Goal: Task Accomplishment & Management: Complete application form

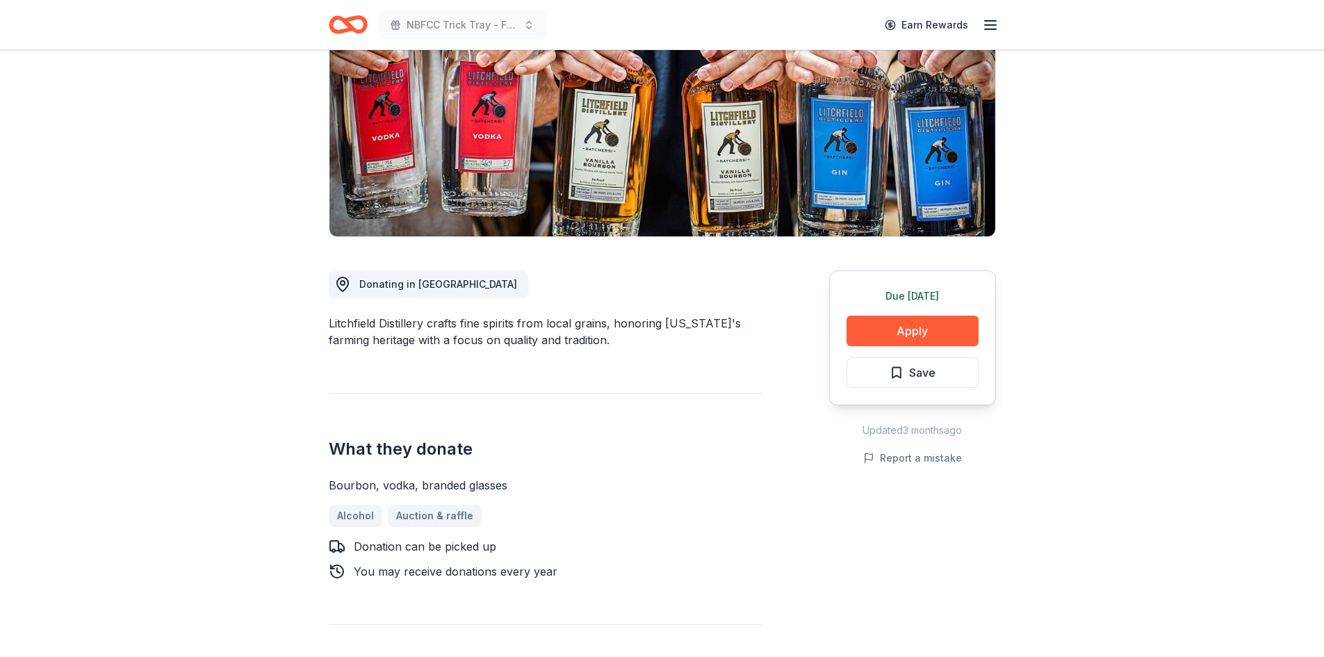
scroll to position [92, 0]
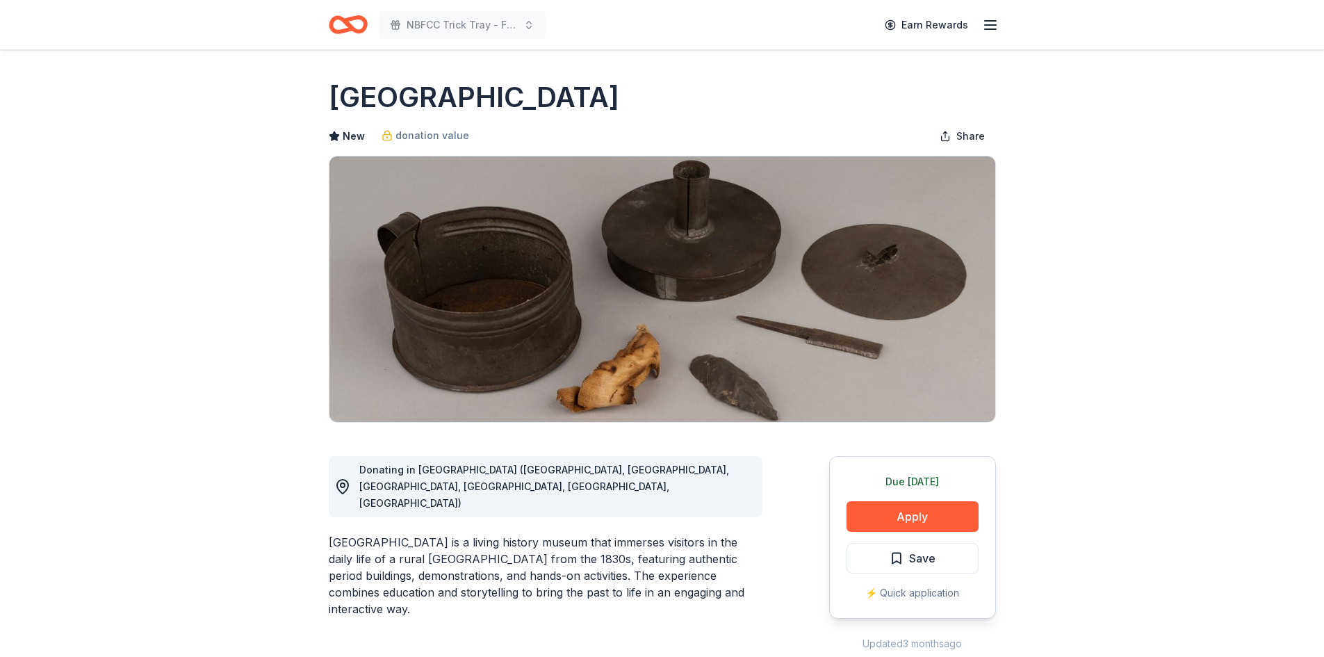
scroll to position [92, 0]
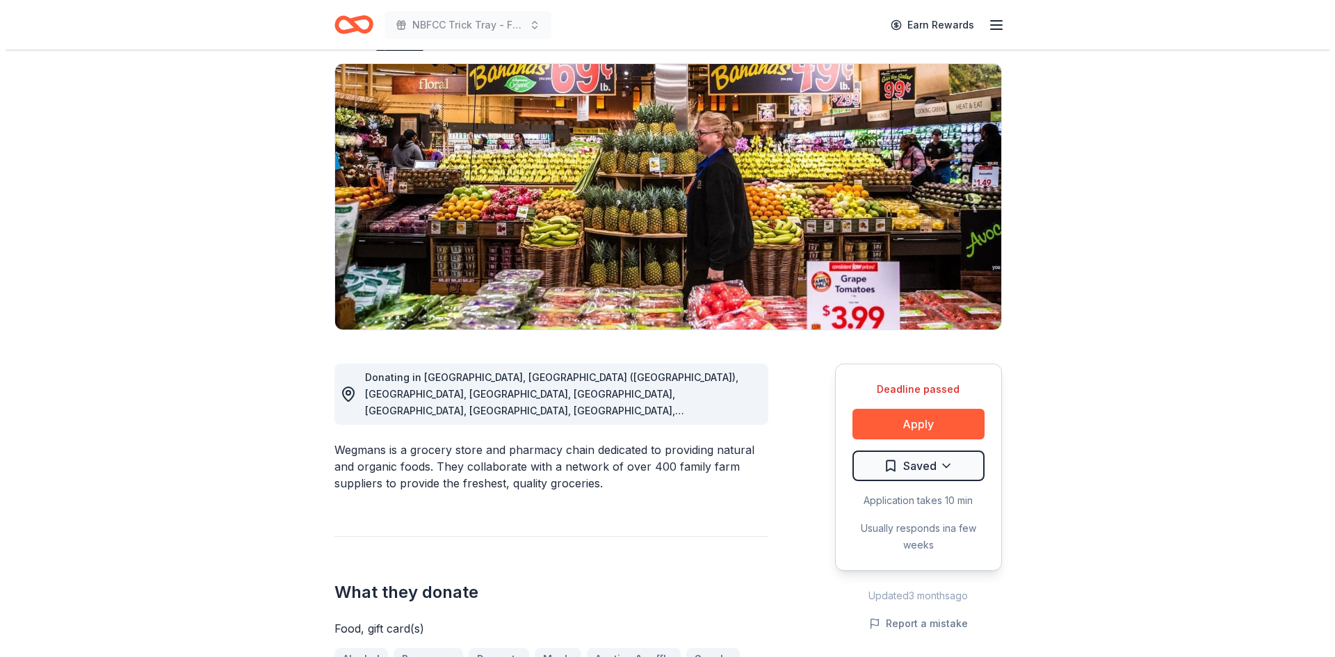
scroll to position [186, 0]
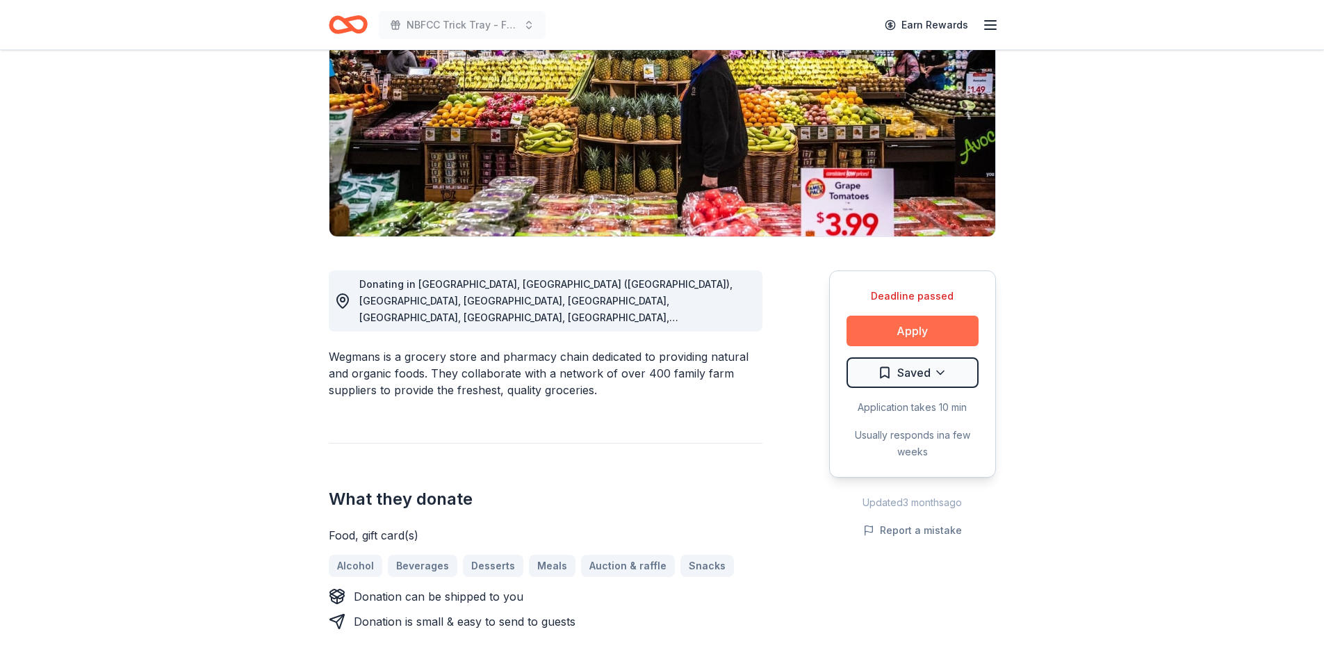
click at [904, 334] on button "Apply" at bounding box center [913, 331] width 132 height 31
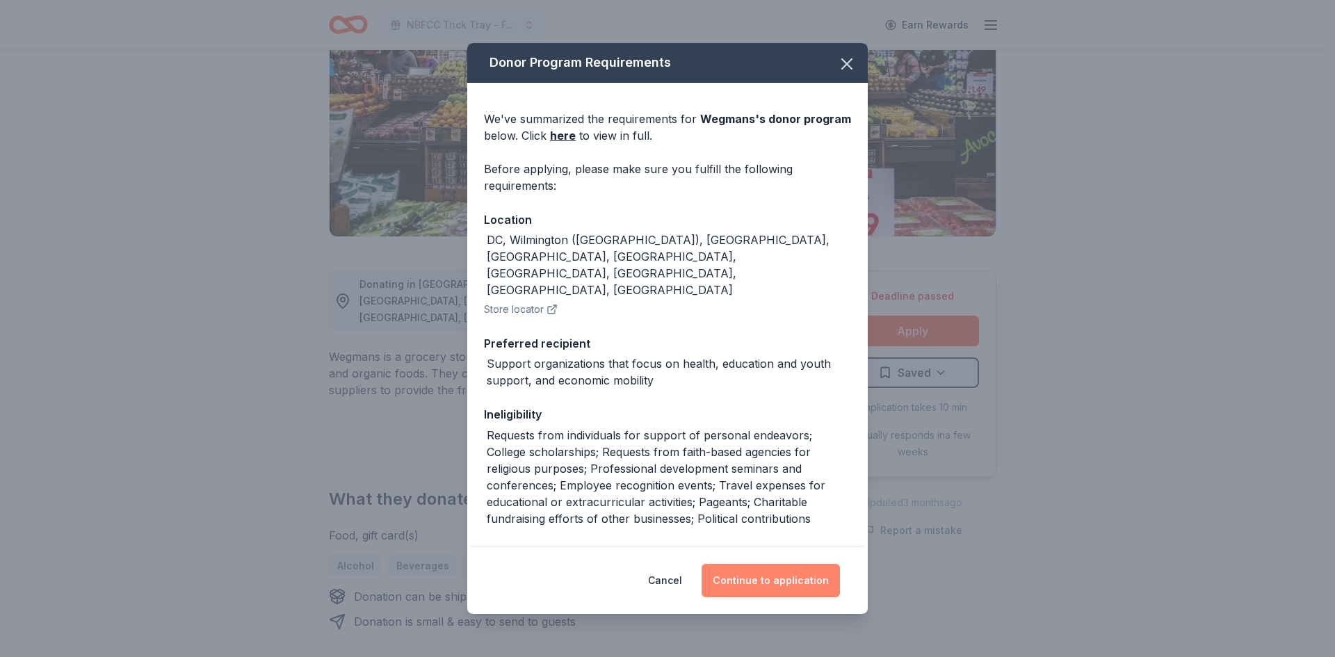
click at [823, 576] on button "Continue to application" at bounding box center [770, 580] width 138 height 33
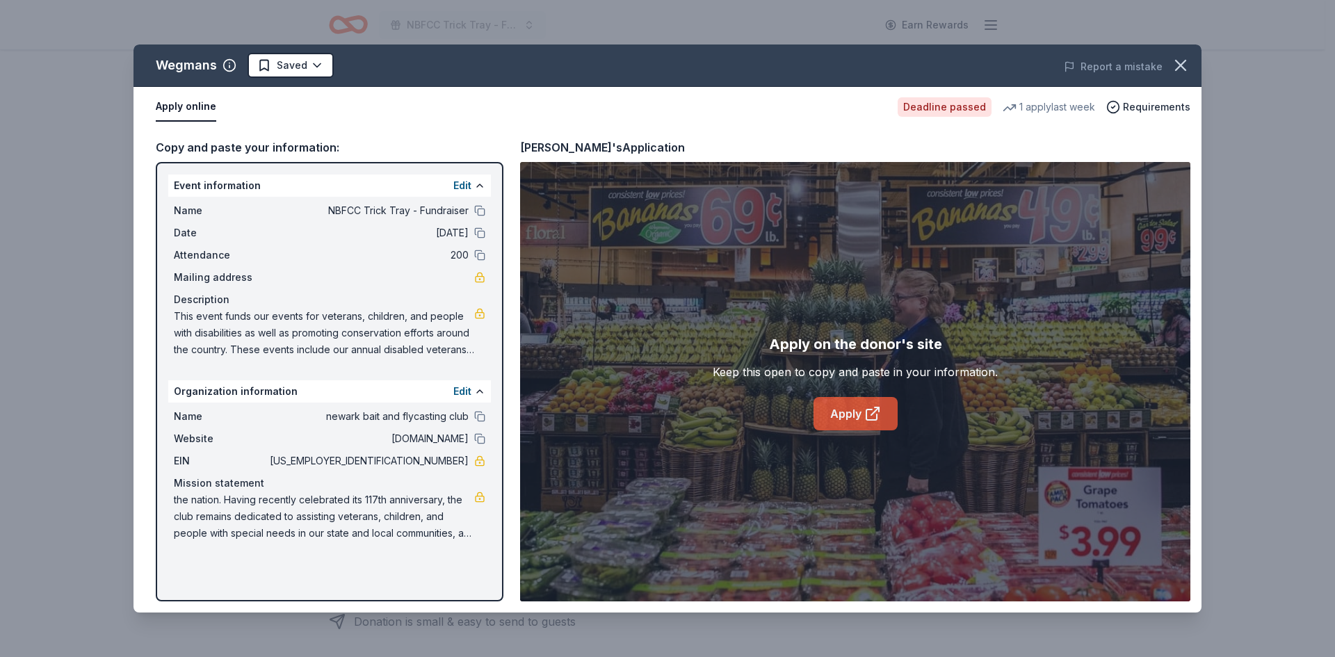
click at [857, 421] on link "Apply" at bounding box center [855, 413] width 84 height 33
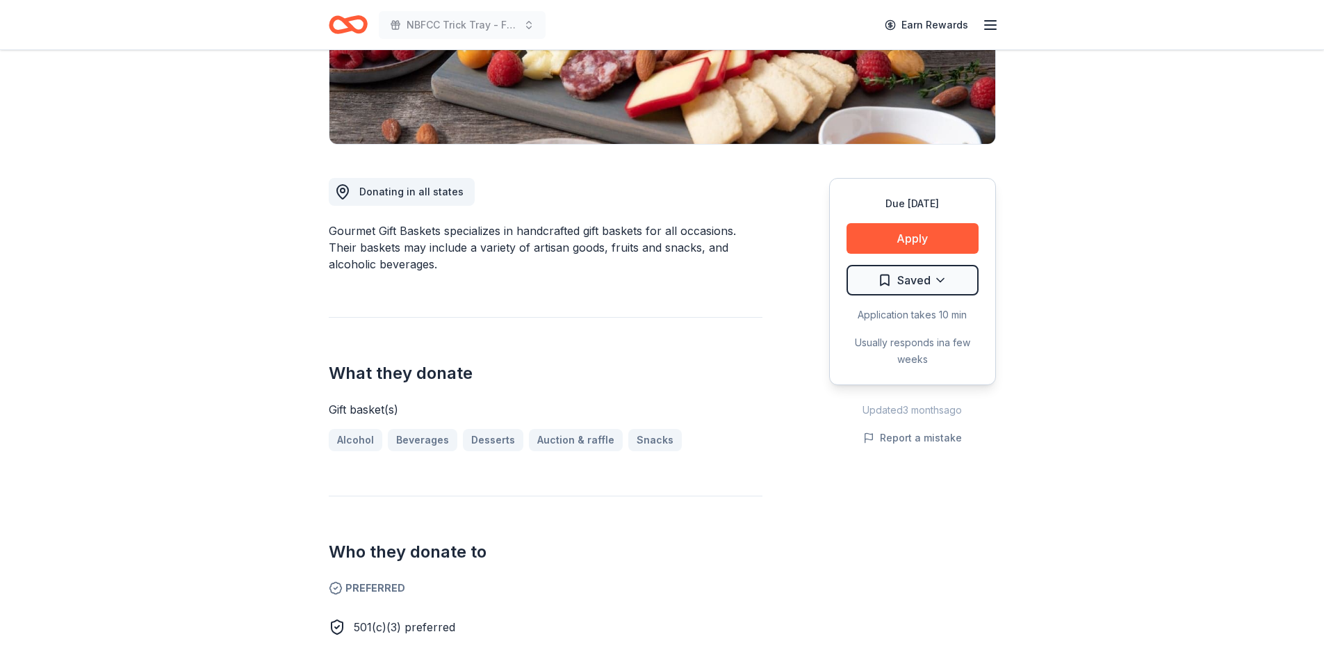
scroll to position [186, 0]
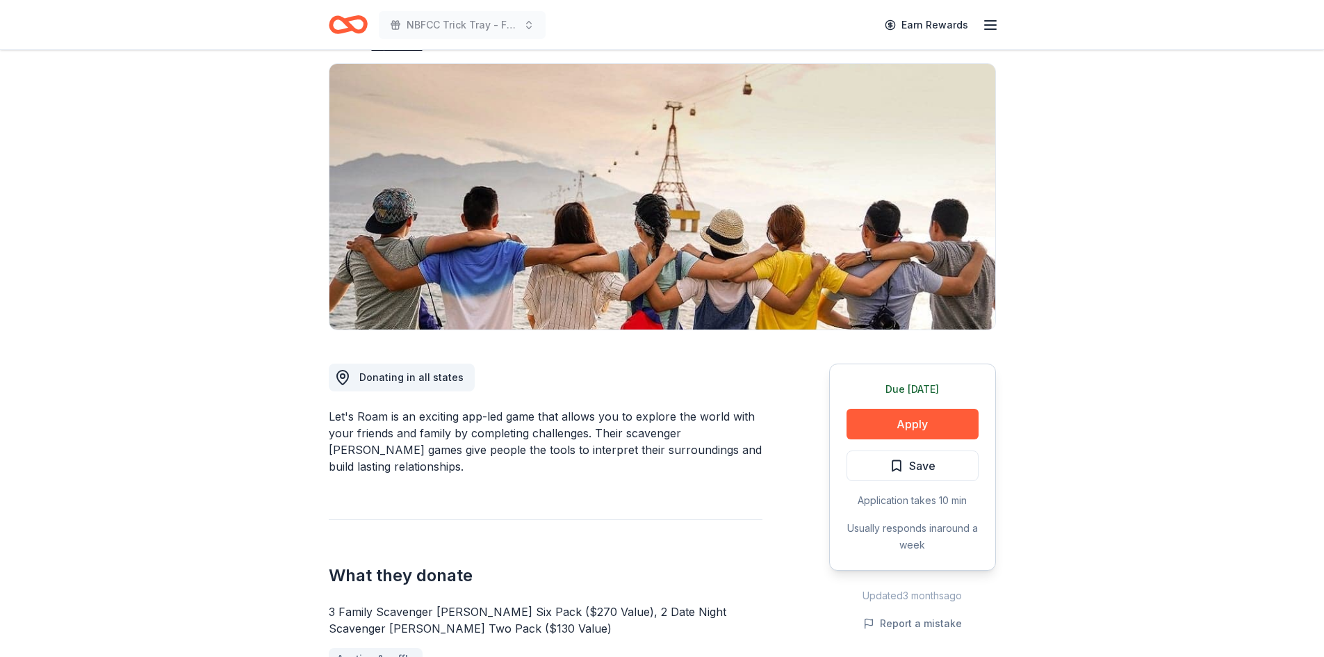
scroll to position [186, 0]
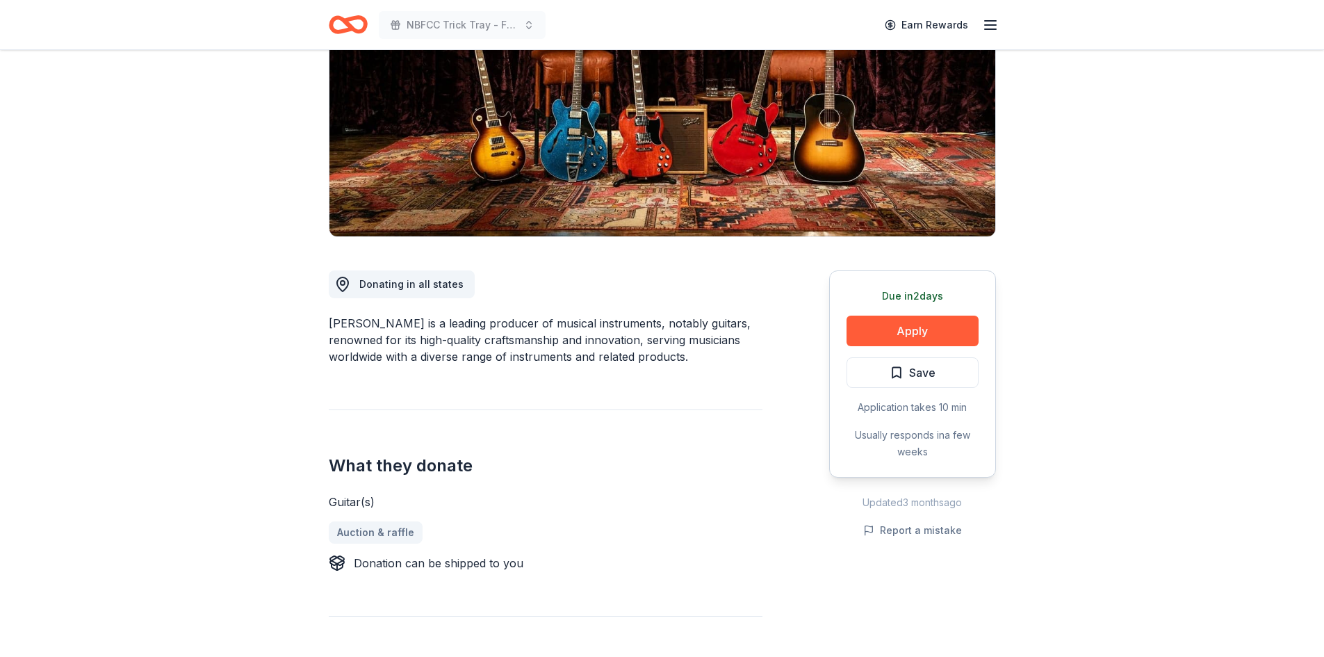
scroll to position [278, 0]
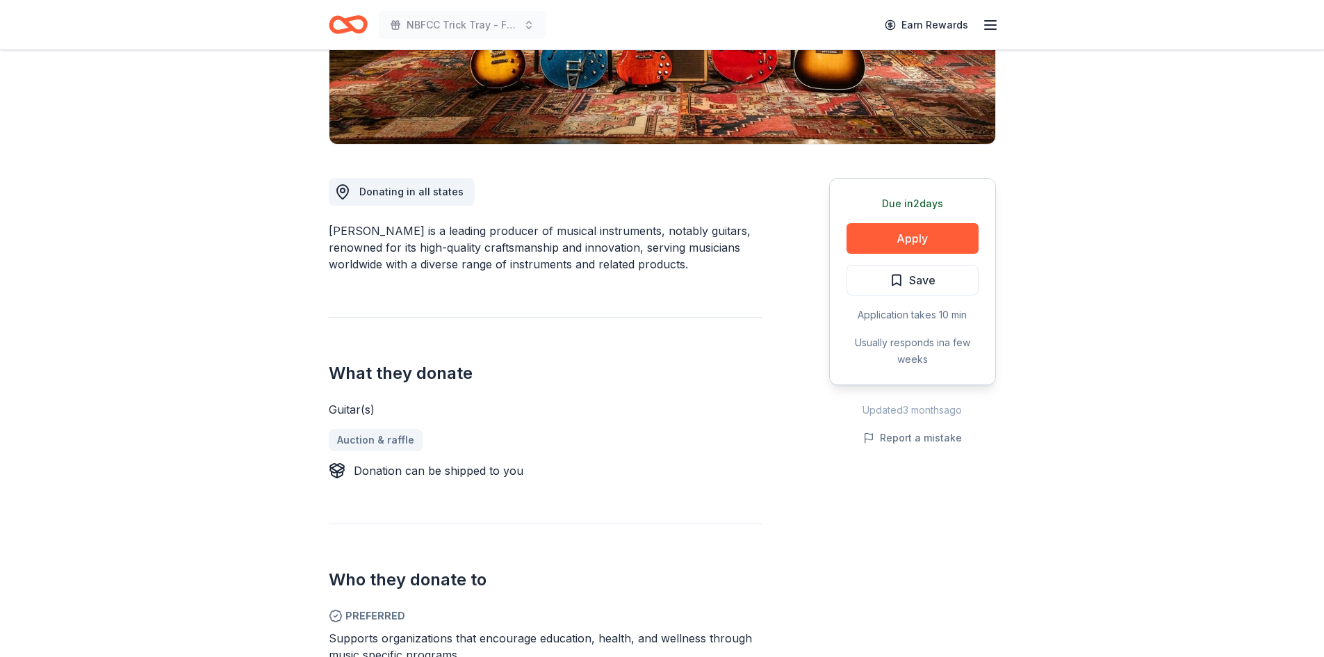
drag, startPoint x: 947, startPoint y: 234, endPoint x: 834, endPoint y: 451, distance: 245.3
click at [834, 451] on div "Due in 2 days Apply Save Application takes 10 min Usually responds in a few wee…" at bounding box center [912, 487] width 167 height 685
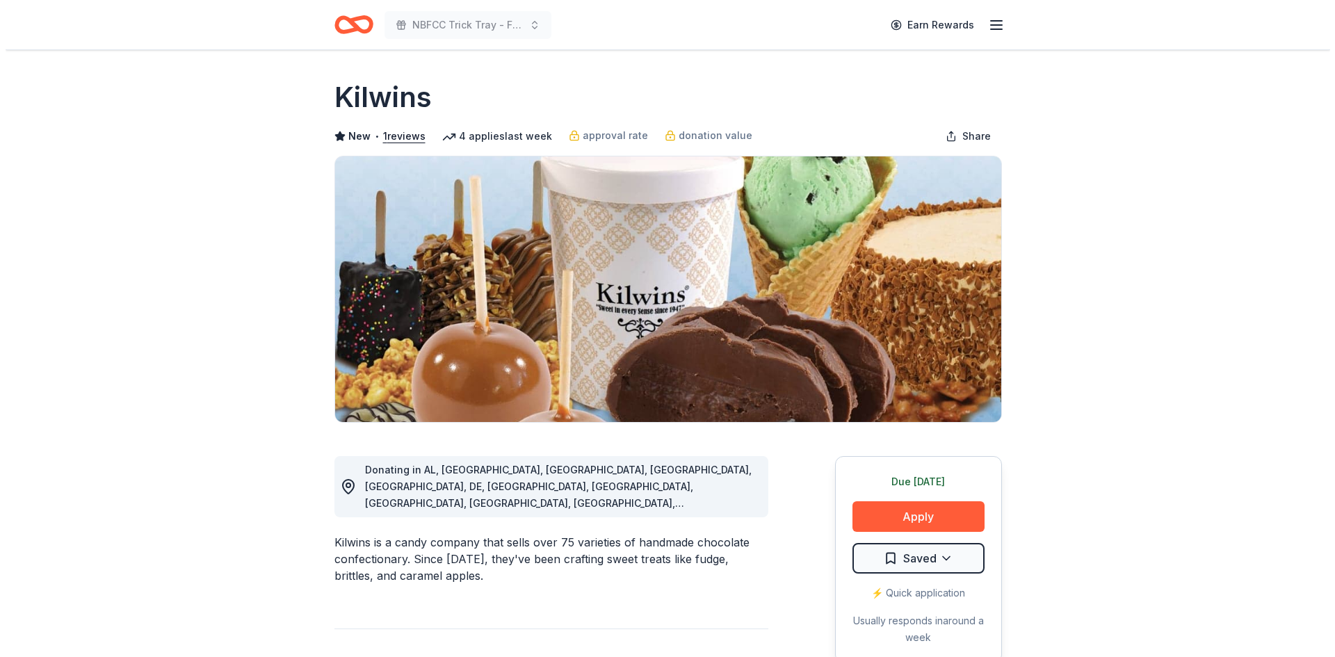
scroll to position [92, 0]
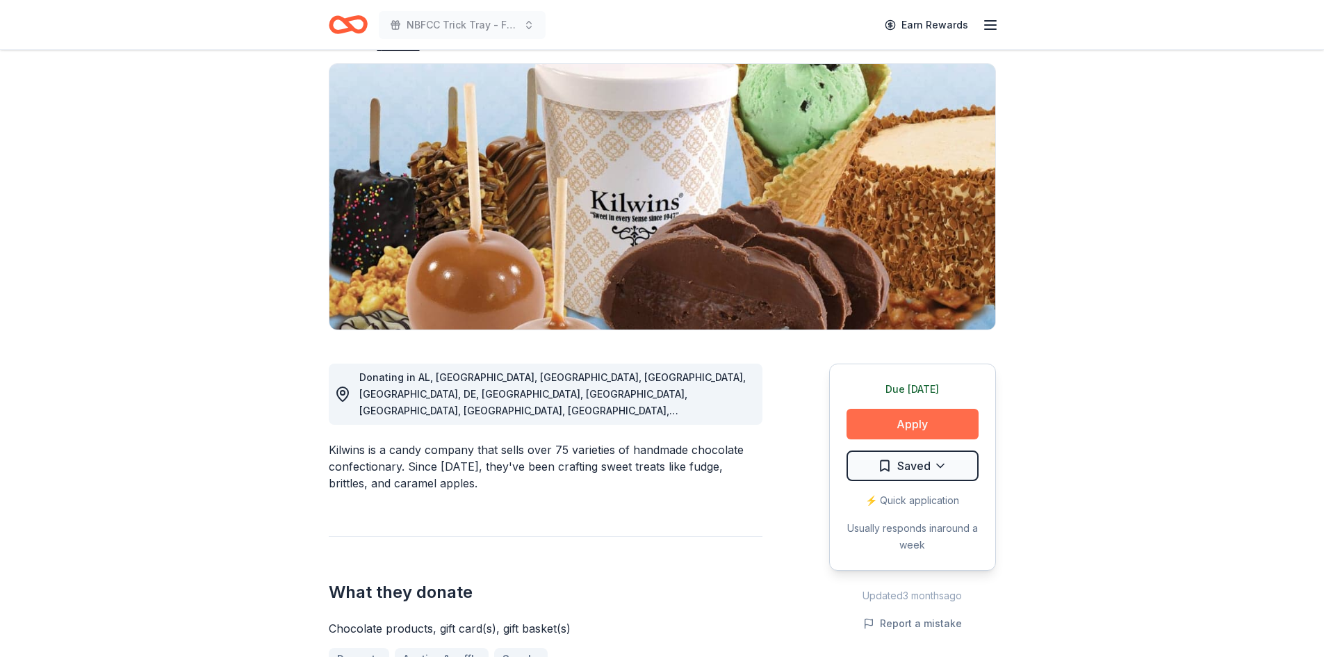
click at [903, 424] on button "Apply" at bounding box center [913, 424] width 132 height 31
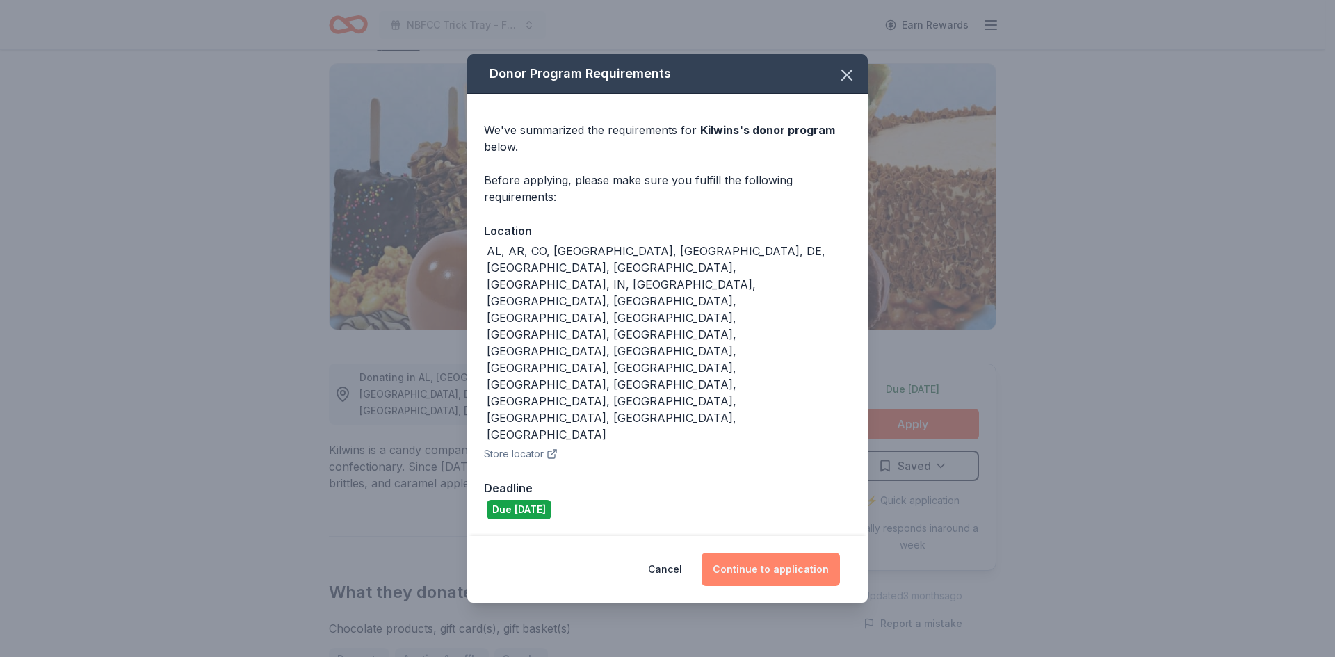
click at [763, 553] on button "Continue to application" at bounding box center [770, 569] width 138 height 33
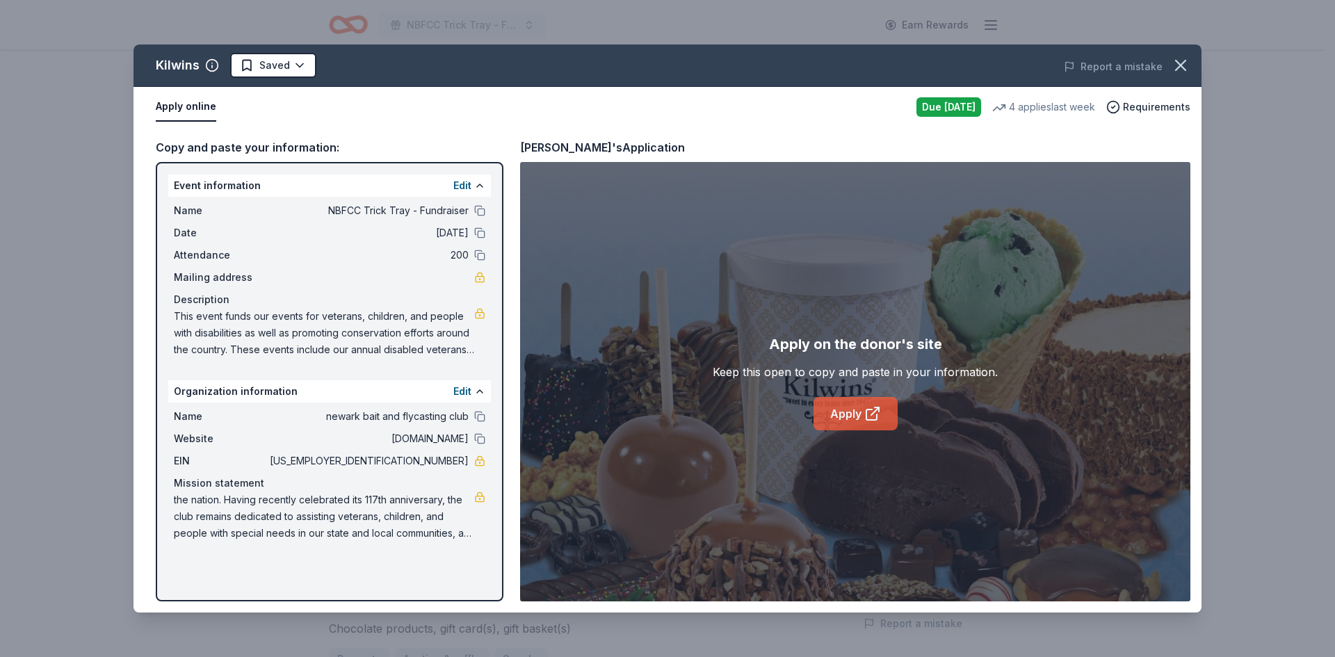
click at [845, 416] on link "Apply" at bounding box center [855, 413] width 84 height 33
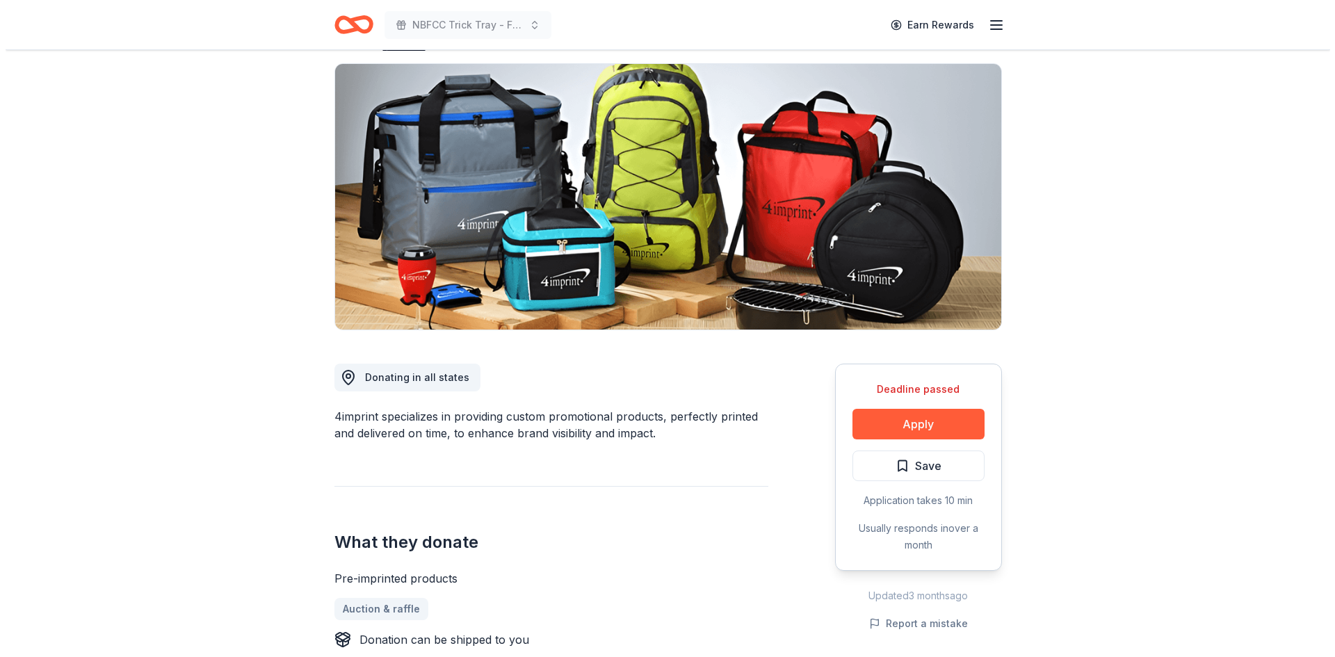
scroll to position [186, 0]
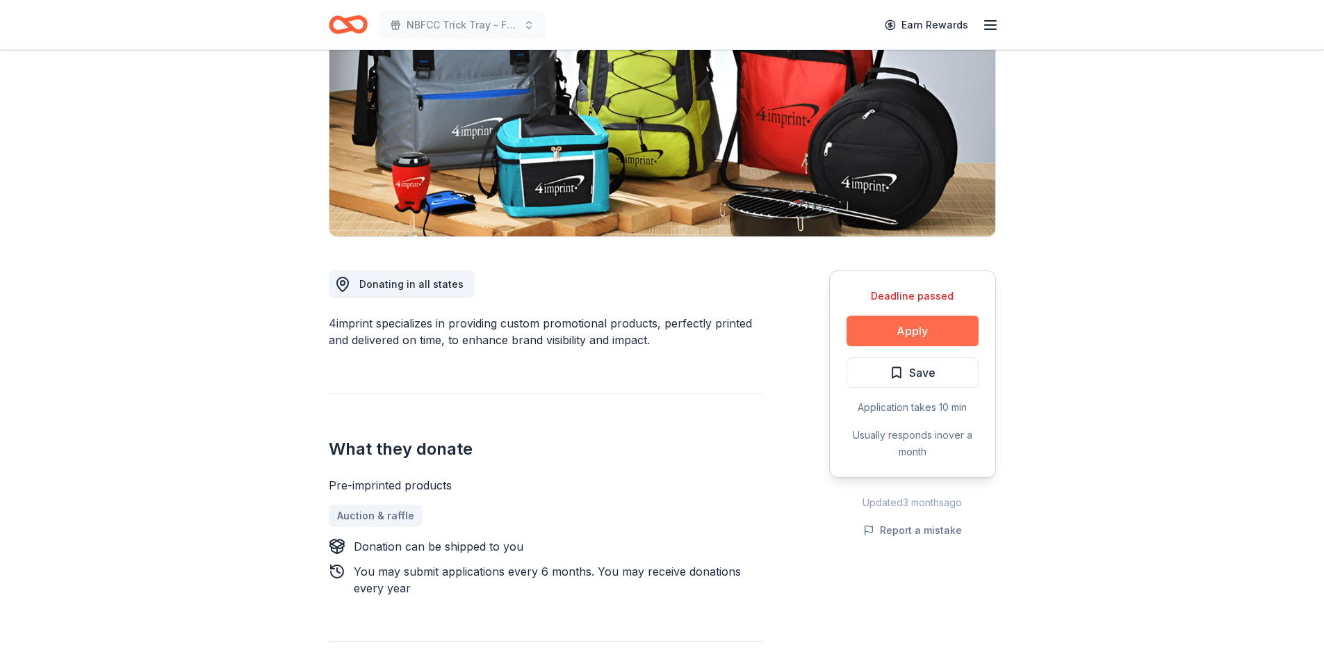
click at [925, 324] on button "Apply" at bounding box center [913, 331] width 132 height 31
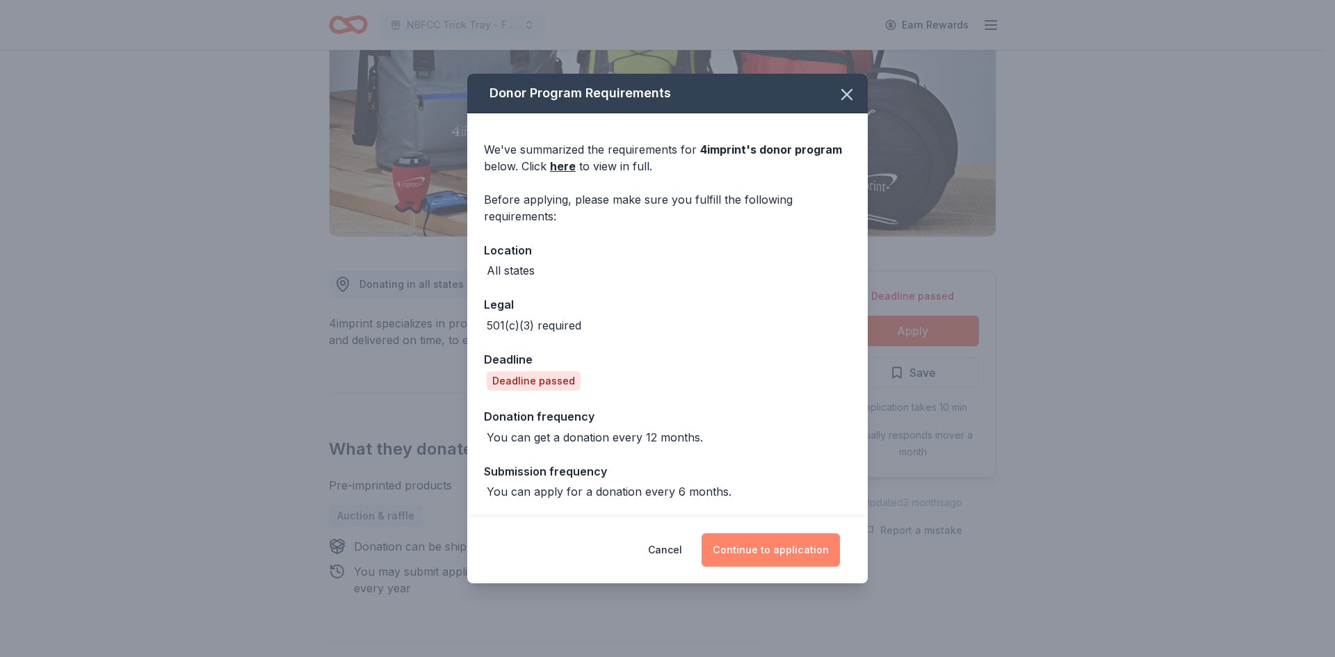
click at [785, 559] on button "Continue to application" at bounding box center [770, 549] width 138 height 33
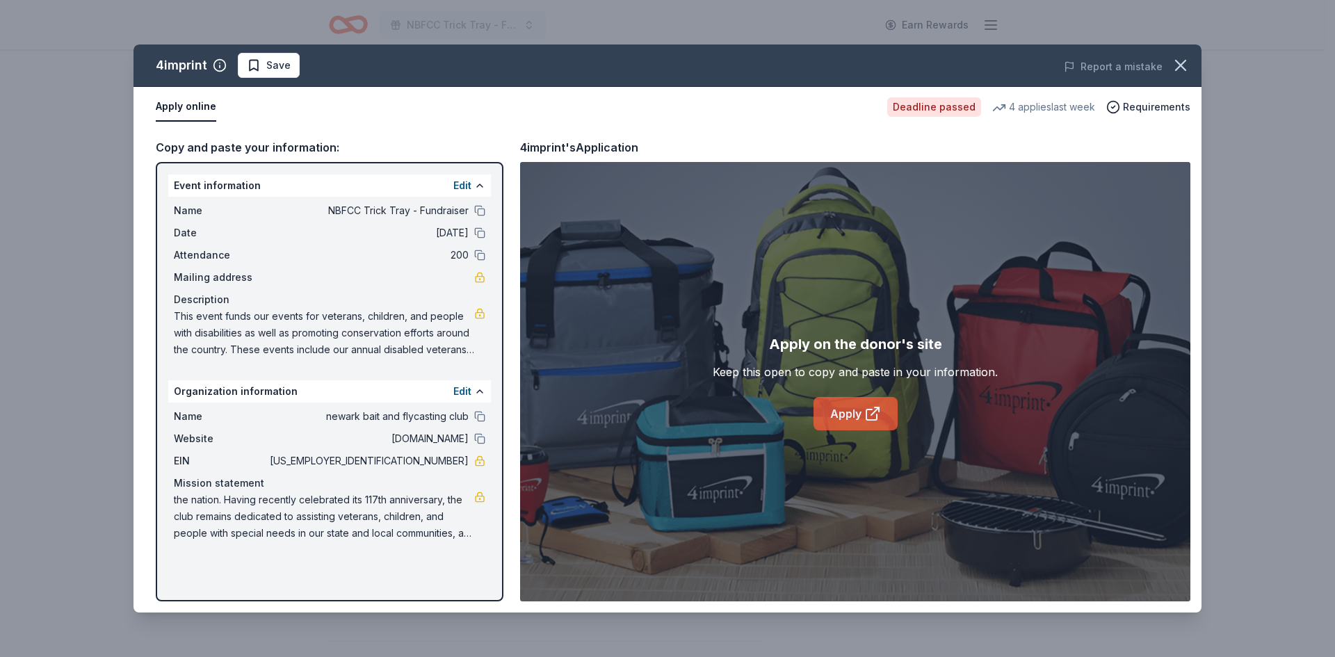
click at [847, 415] on link "Apply" at bounding box center [855, 413] width 84 height 33
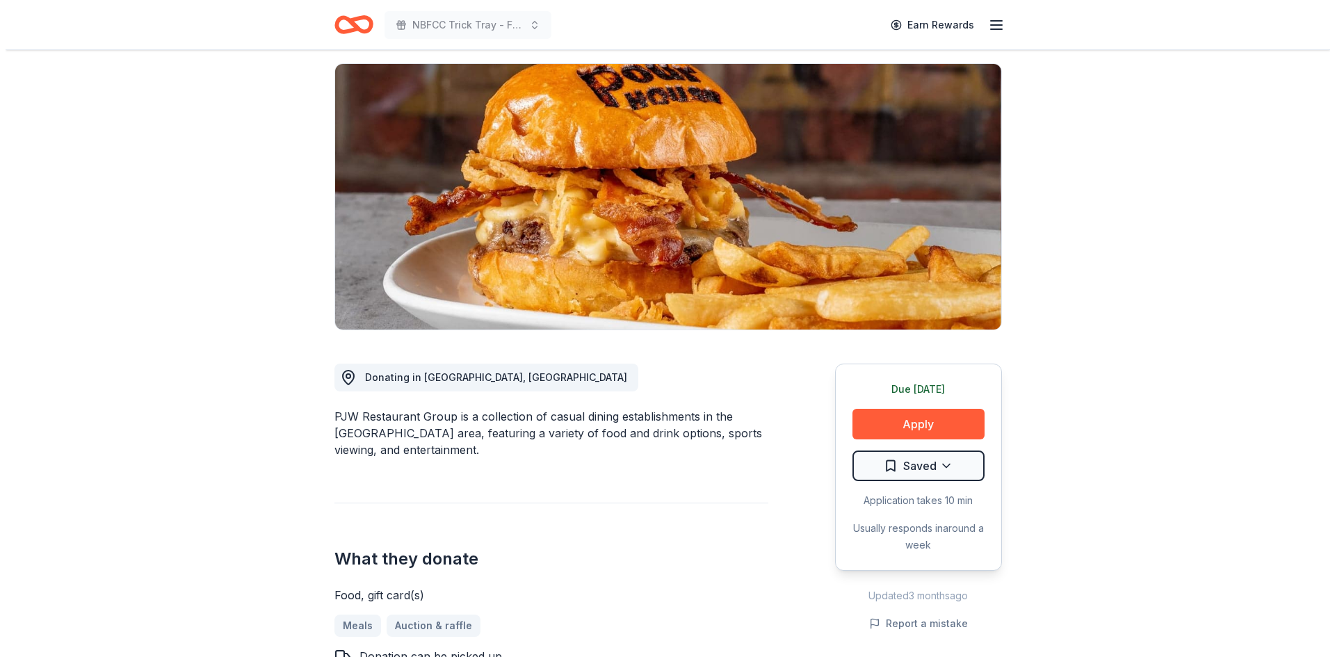
scroll to position [186, 0]
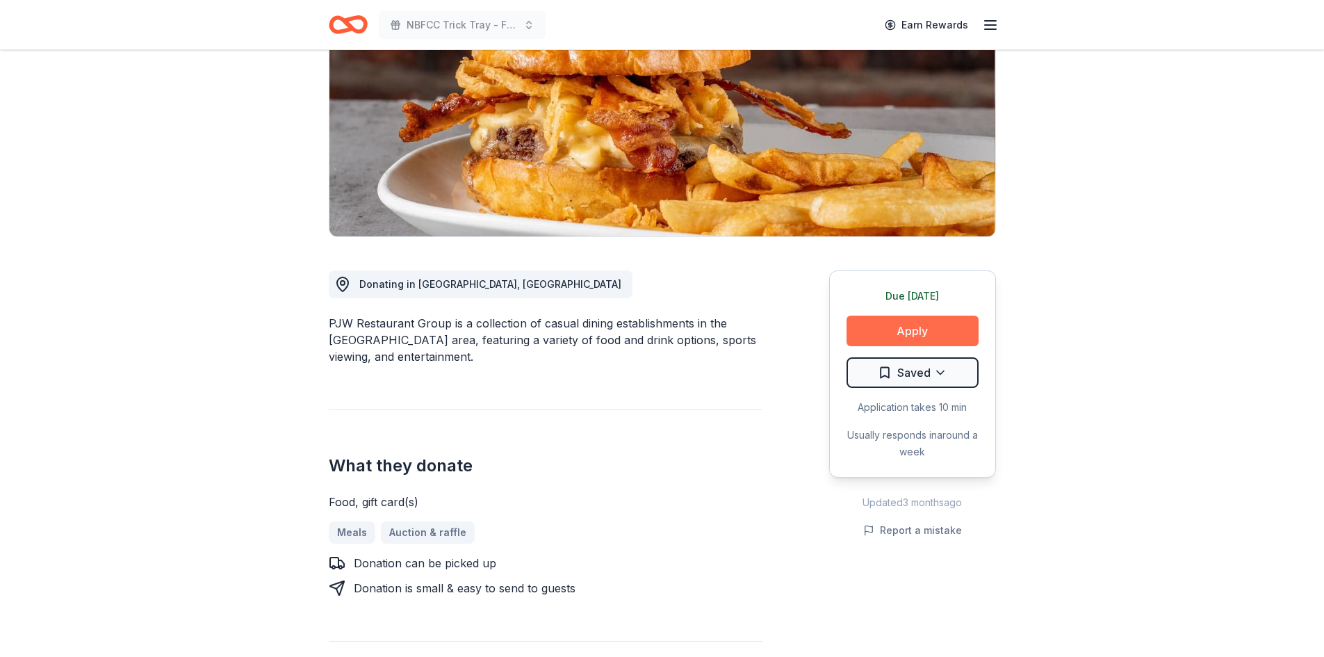
click at [904, 330] on button "Apply" at bounding box center [913, 331] width 132 height 31
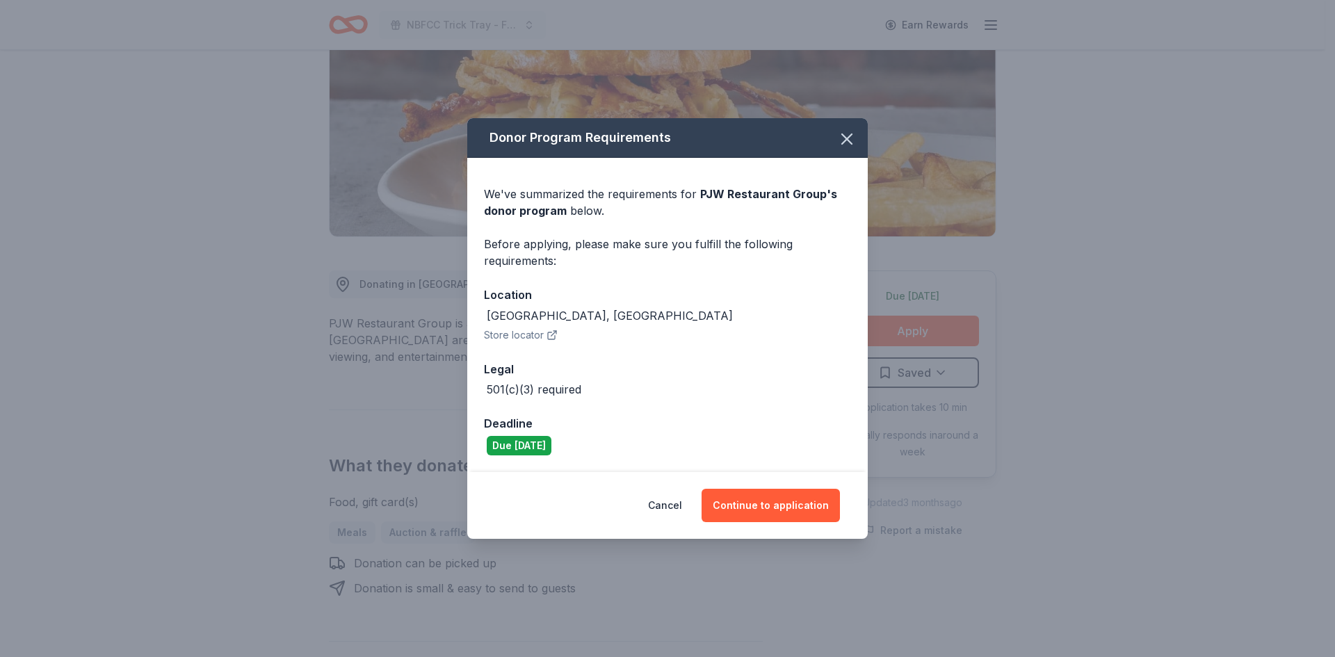
click at [550, 339] on icon "button" at bounding box center [551, 335] width 7 height 7
click at [763, 512] on button "Continue to application" at bounding box center [770, 505] width 138 height 33
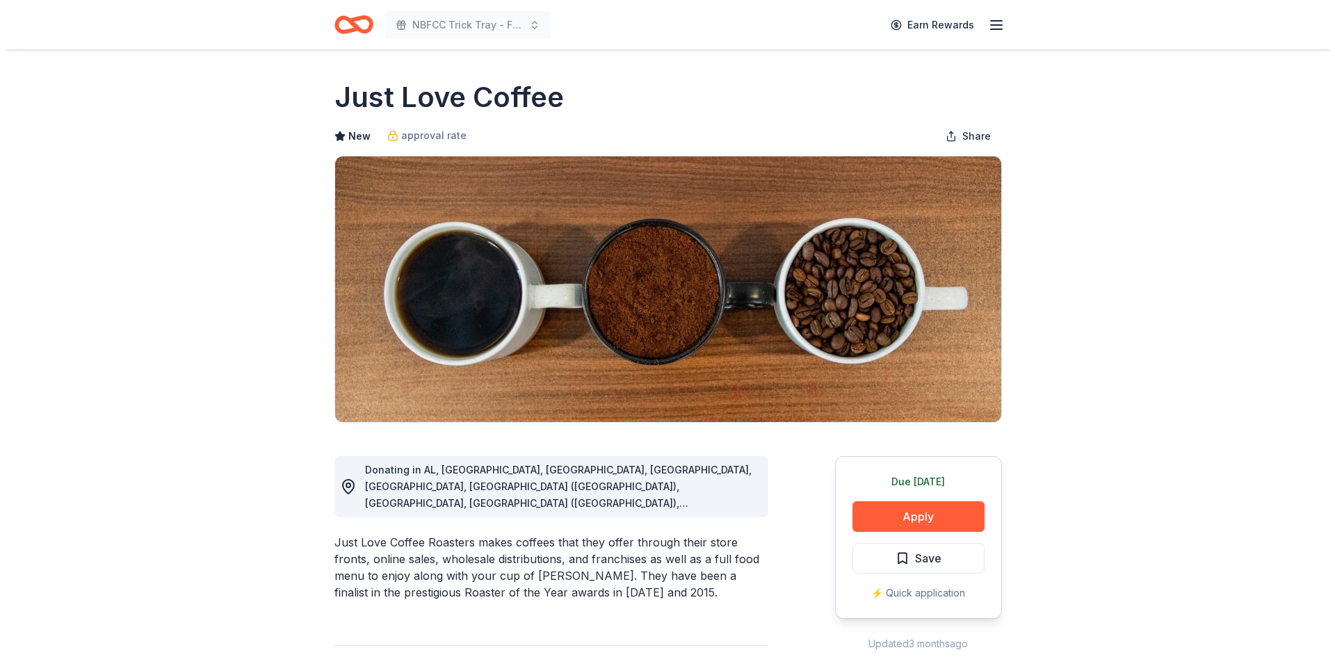
scroll to position [92, 0]
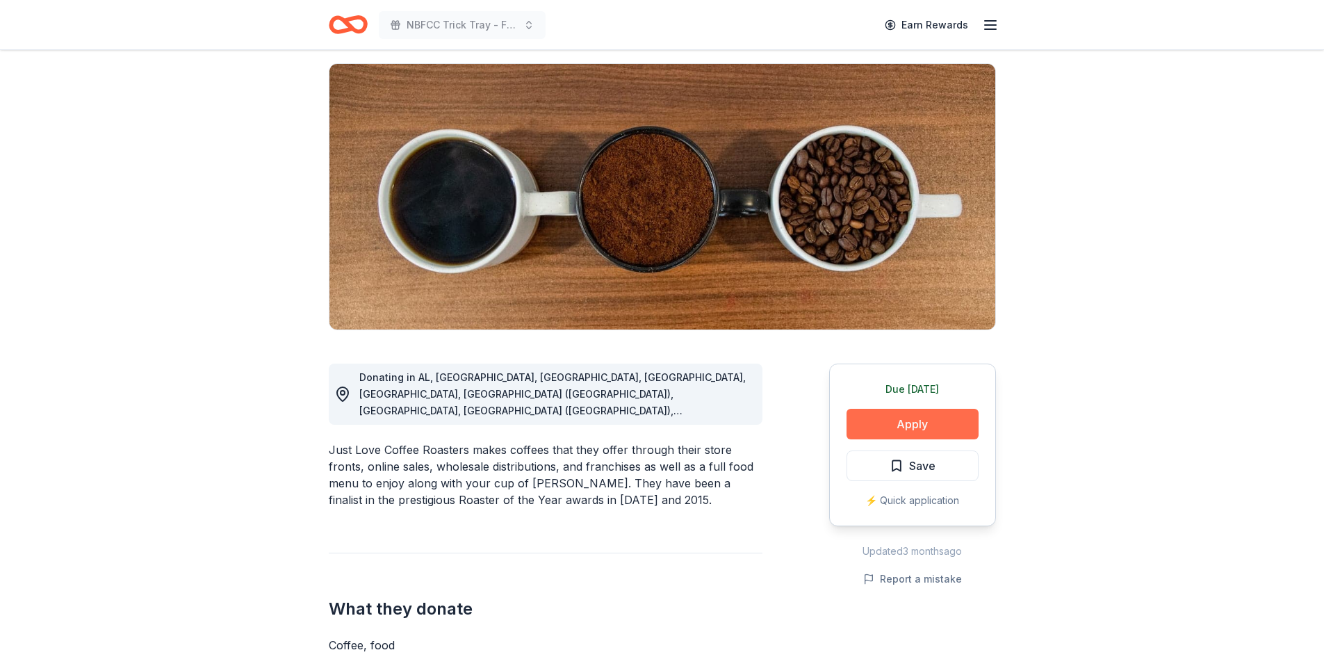
click at [900, 420] on button "Apply" at bounding box center [913, 424] width 132 height 31
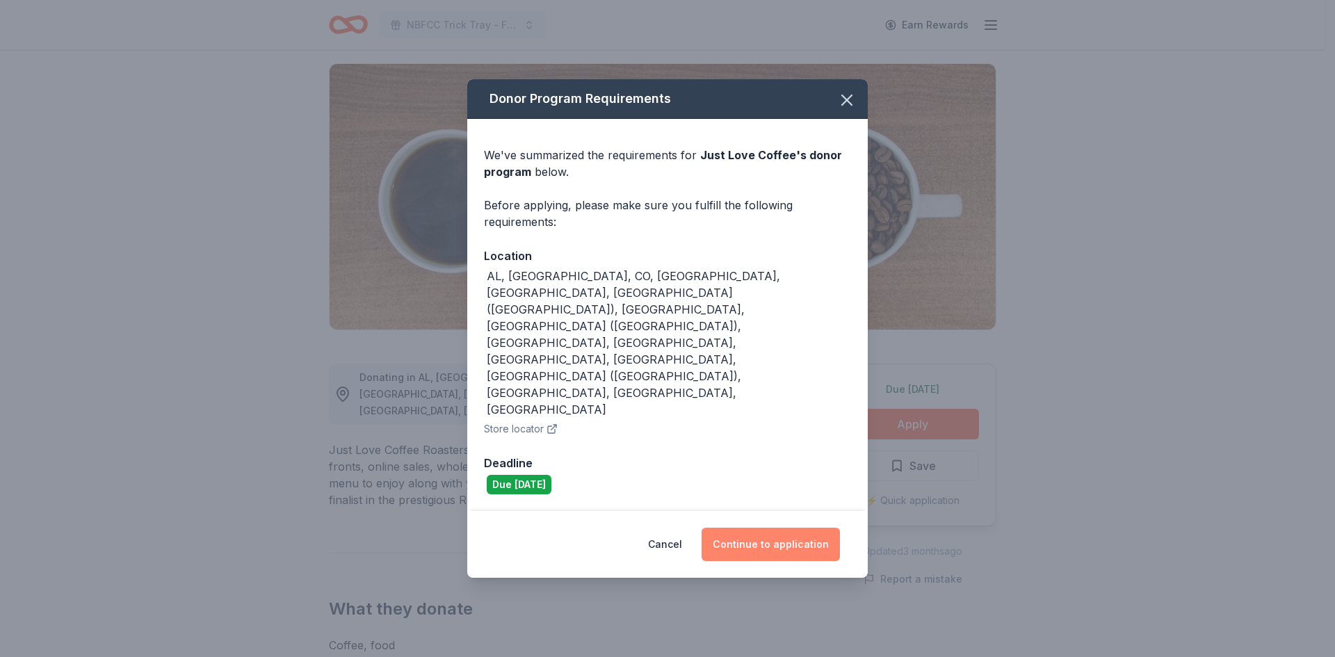
click at [745, 528] on button "Continue to application" at bounding box center [770, 544] width 138 height 33
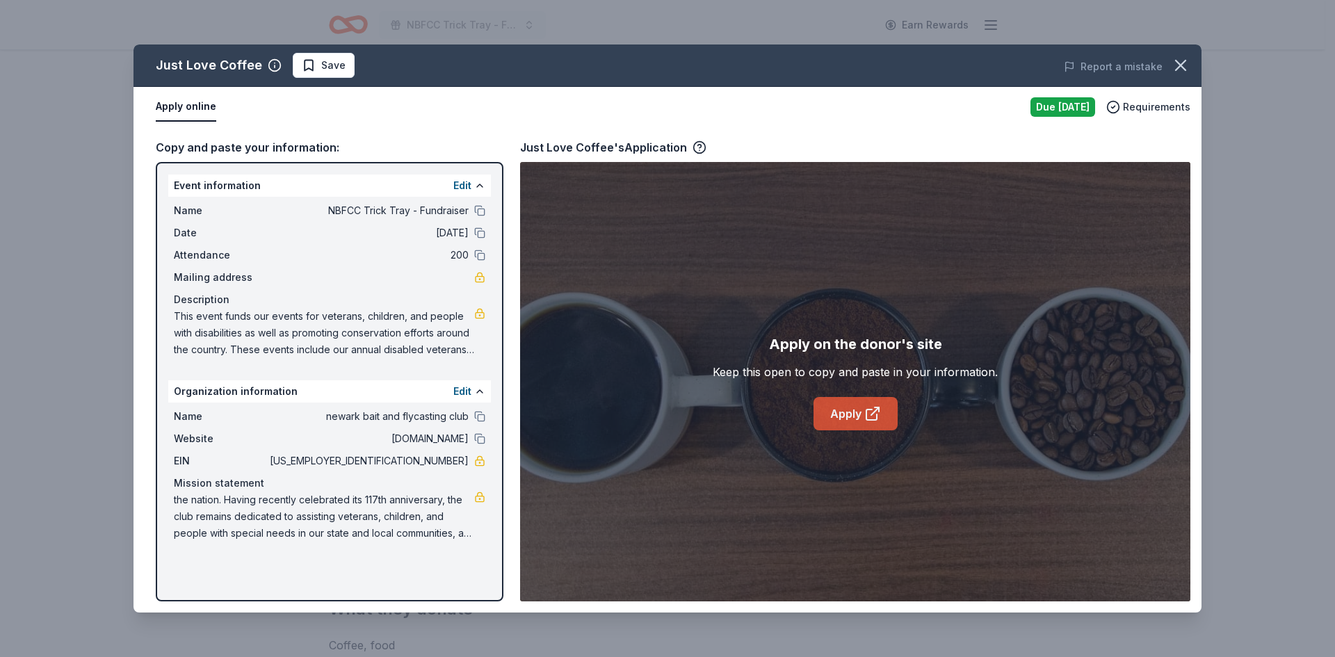
click at [856, 418] on link "Apply" at bounding box center [855, 413] width 84 height 33
click at [852, 410] on link "Apply" at bounding box center [855, 413] width 84 height 33
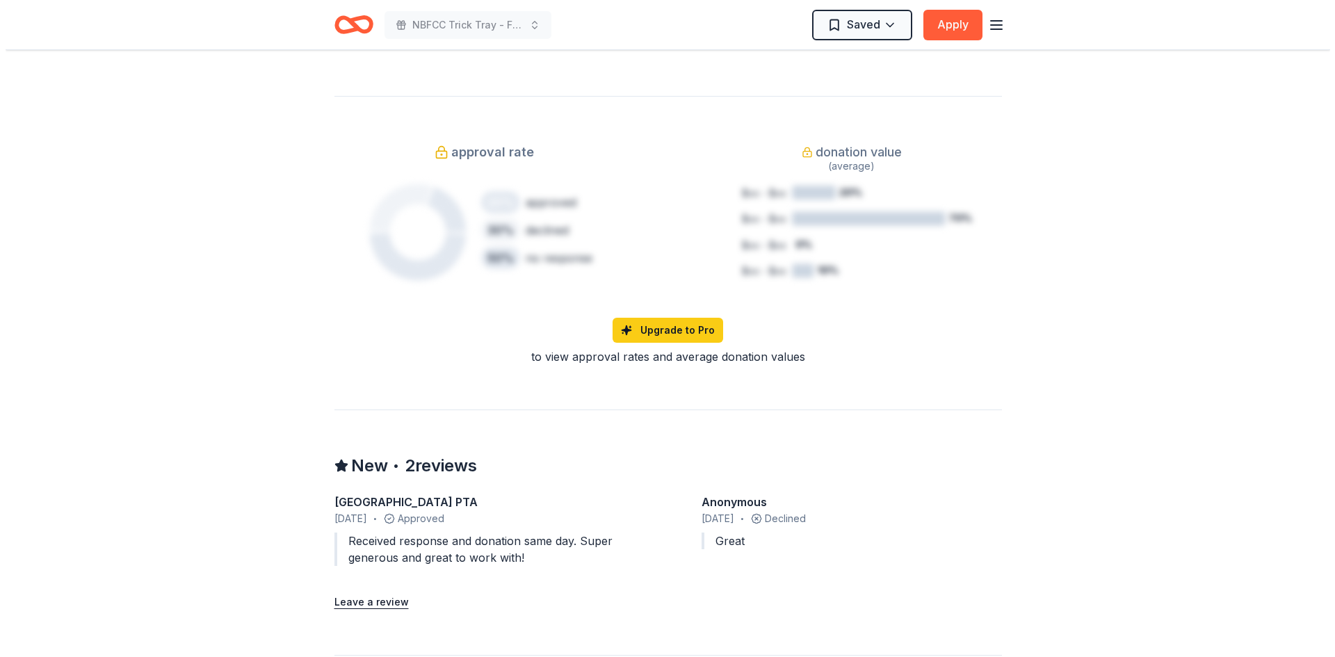
scroll to position [556, 0]
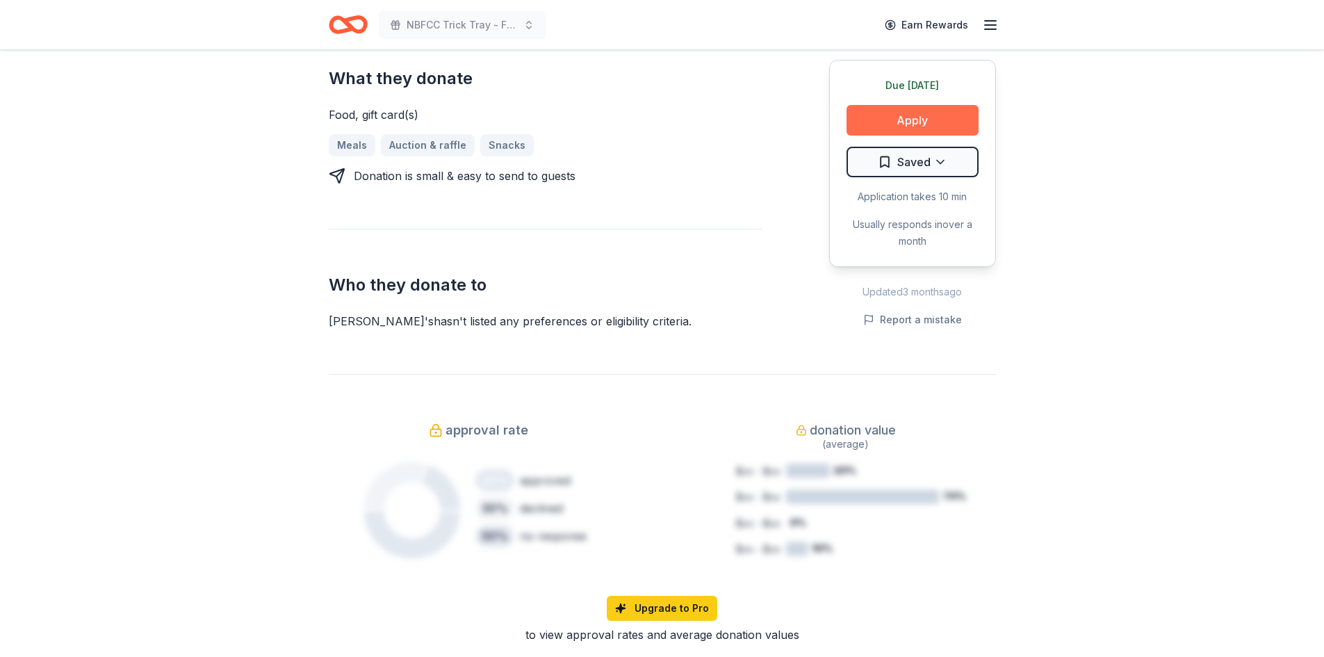
click at [906, 115] on button "Apply" at bounding box center [913, 120] width 132 height 31
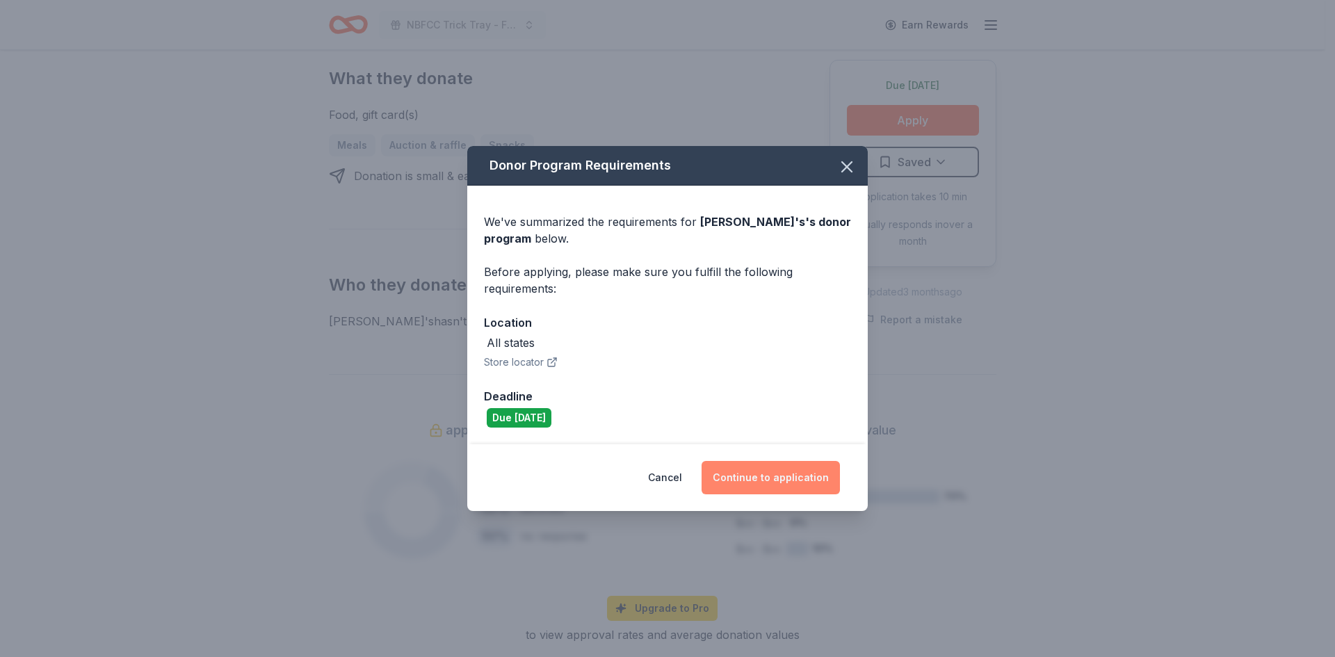
click at [780, 475] on button "Continue to application" at bounding box center [770, 477] width 138 height 33
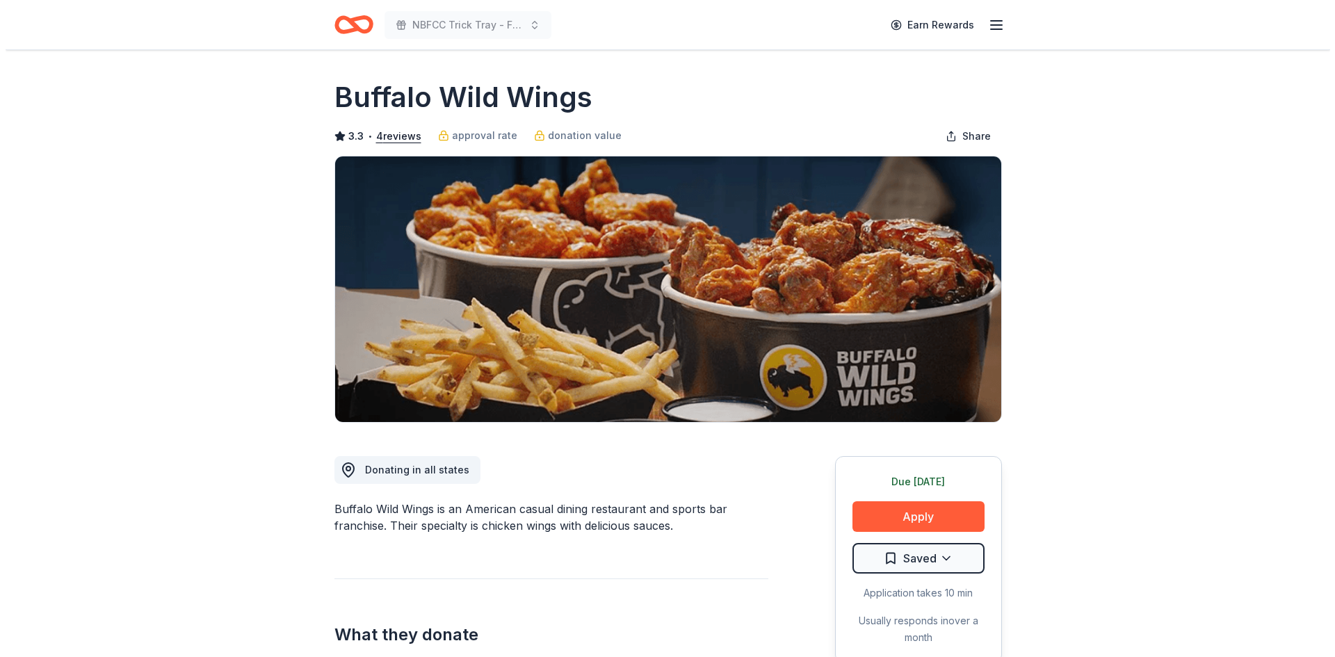
scroll to position [186, 0]
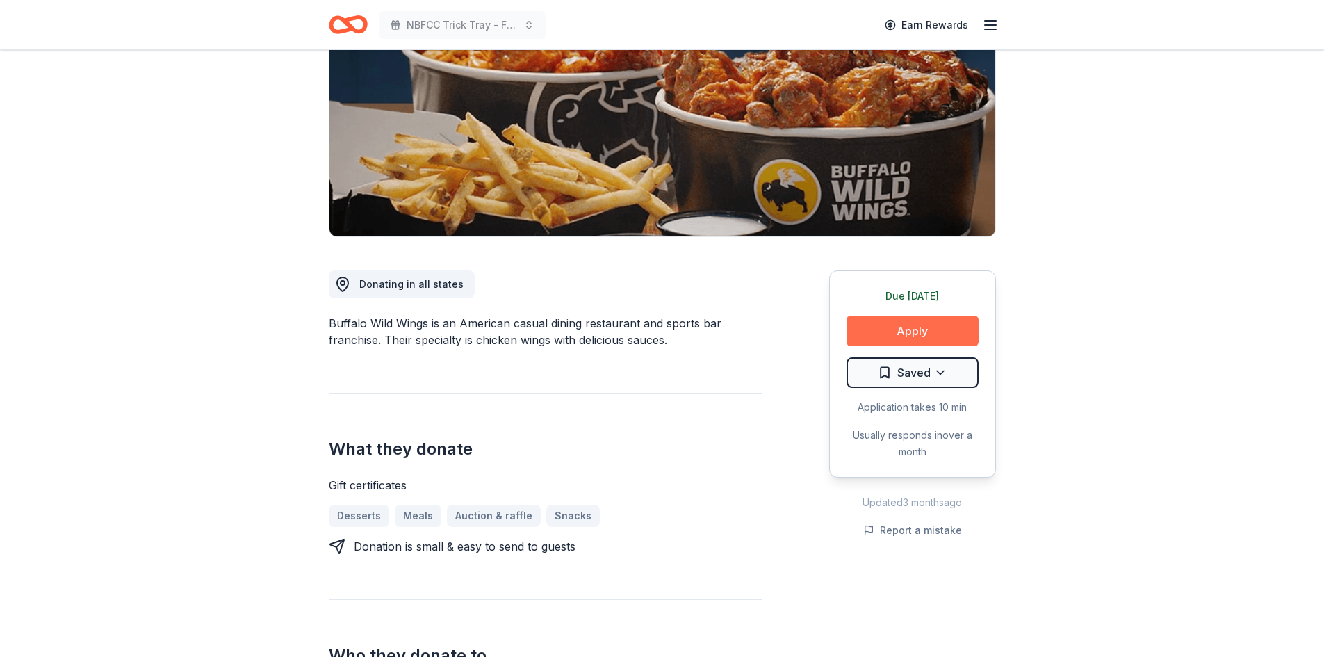
click at [947, 322] on button "Apply" at bounding box center [913, 331] width 132 height 31
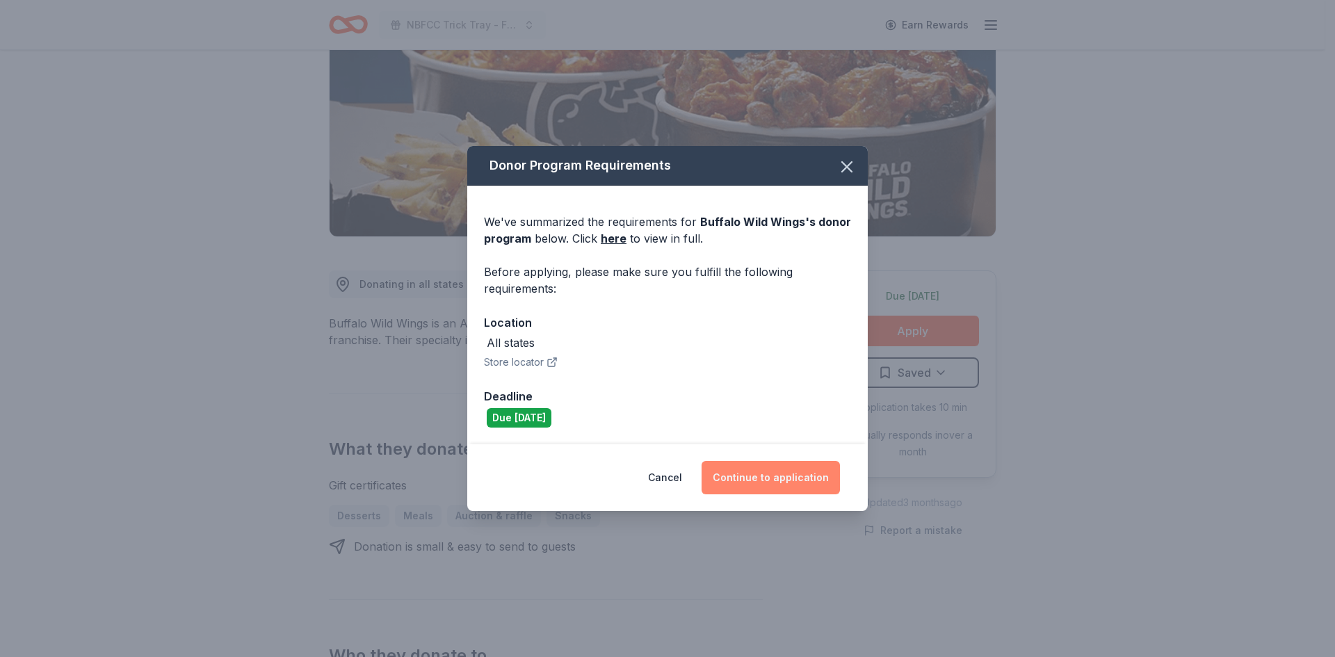
click at [776, 488] on button "Continue to application" at bounding box center [770, 477] width 138 height 33
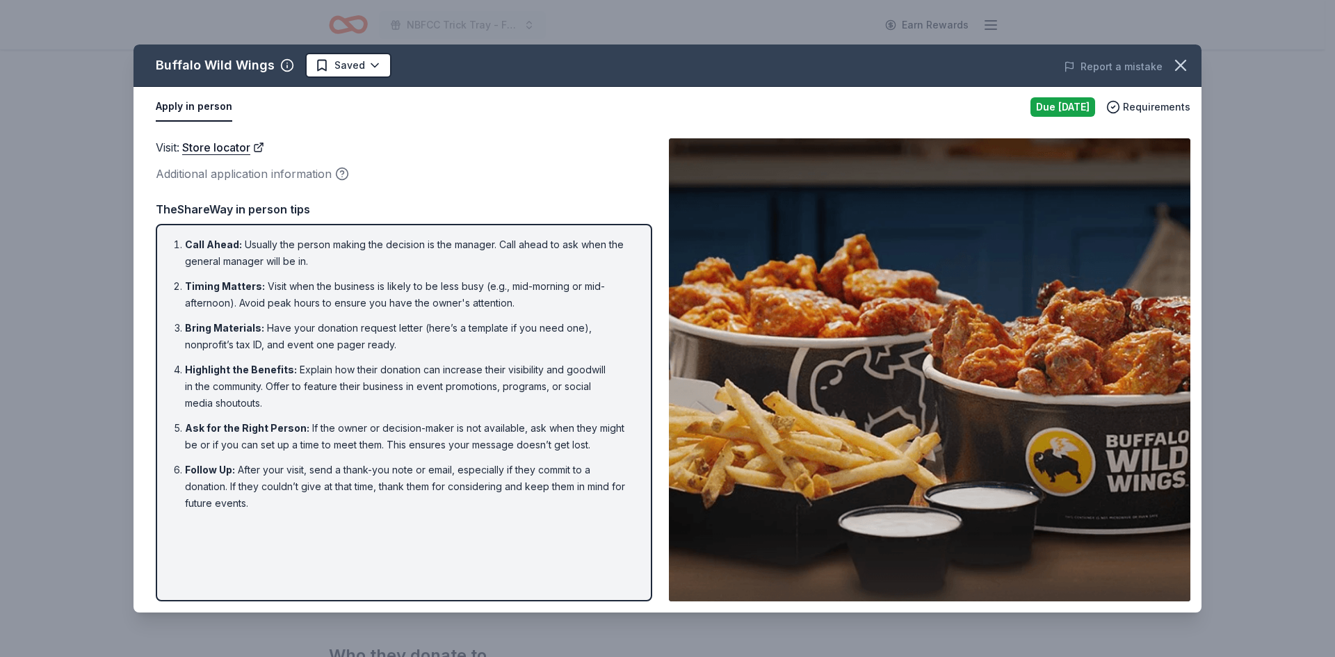
click at [1058, 101] on div "Due [DATE]" at bounding box center [1062, 106] width 65 height 19
click at [248, 148] on link "Store locator" at bounding box center [223, 147] width 82 height 18
